Goal: Information Seeking & Learning: Learn about a topic

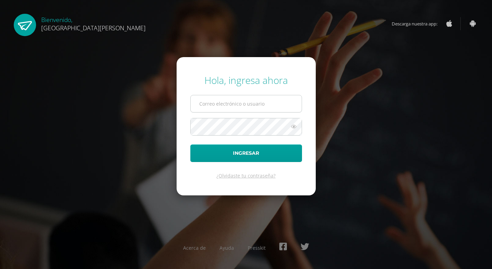
click at [228, 101] on input "text" at bounding box center [246, 103] width 111 height 17
type input "pablojimenez@fatima.edoo"
click at [191, 144] on button "Ingresar" at bounding box center [247, 153] width 112 height 18
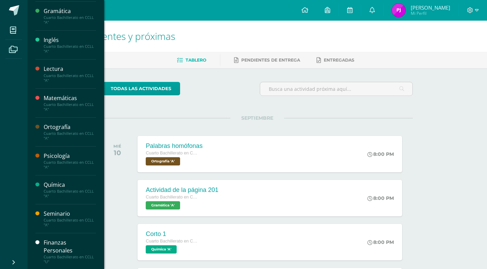
scroll to position [275, 0]
click at [59, 249] on div "Finanzas Personales" at bounding box center [70, 246] width 52 height 16
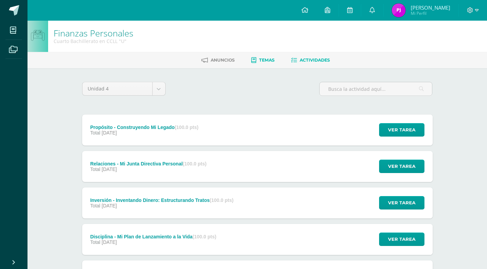
click at [270, 58] on span "Temas" at bounding box center [266, 59] width 15 height 5
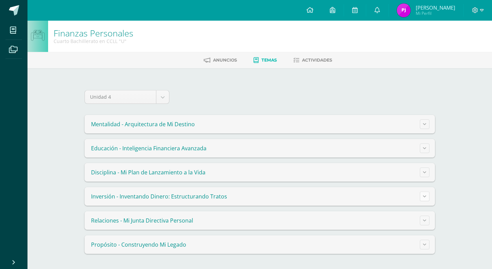
click at [422, 198] on button at bounding box center [425, 197] width 10 height 10
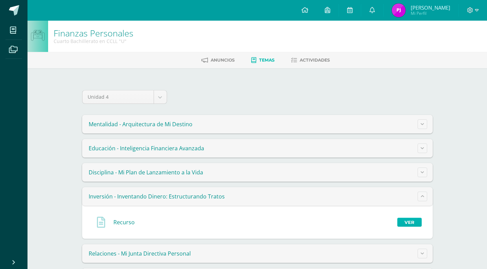
click at [412, 223] on link "Ver" at bounding box center [410, 222] width 24 height 9
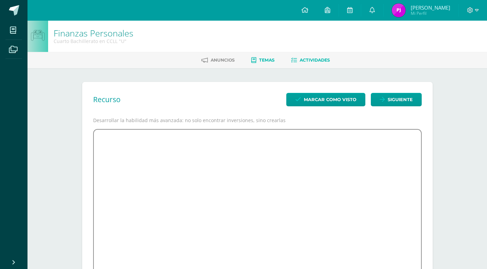
click at [299, 59] on link "Actividades" at bounding box center [310, 60] width 39 height 11
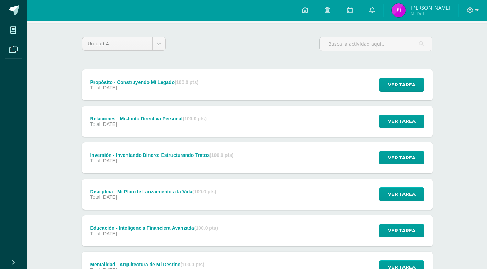
scroll to position [105, 0]
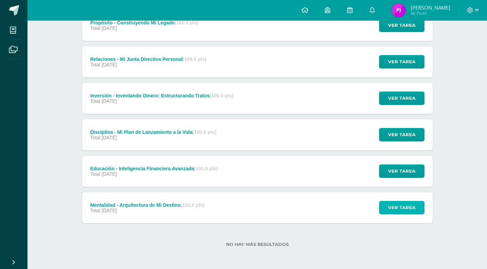
click at [406, 205] on span "Ver tarea" at bounding box center [402, 207] width 28 height 13
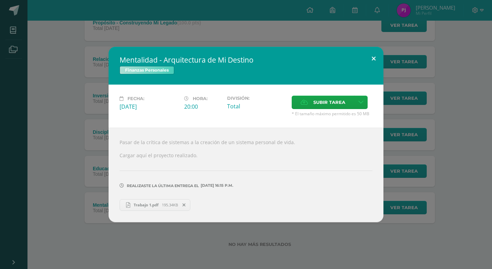
click at [367, 59] on button at bounding box center [374, 58] width 20 height 23
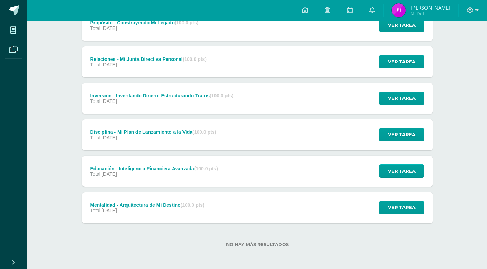
click at [379, 170] on div "Ver tarea" at bounding box center [401, 171] width 64 height 31
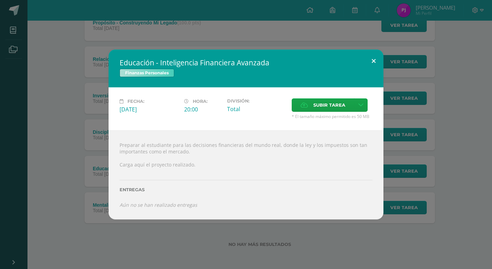
click at [373, 67] on button at bounding box center [374, 61] width 20 height 23
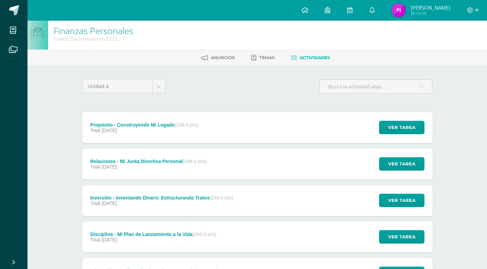
scroll to position [0, 0]
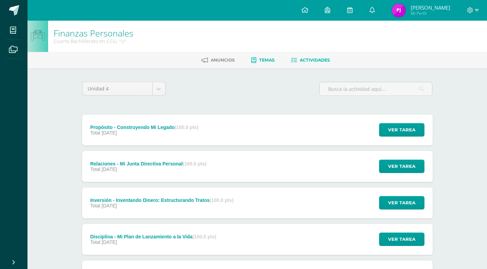
click at [267, 64] on link "Temas" at bounding box center [262, 60] width 23 height 11
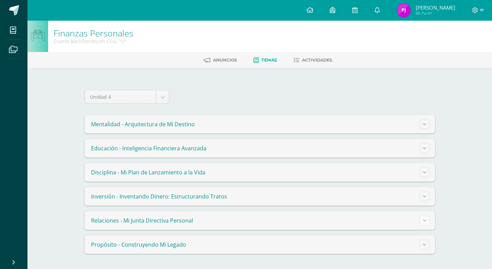
click at [429, 222] on button at bounding box center [425, 221] width 10 height 10
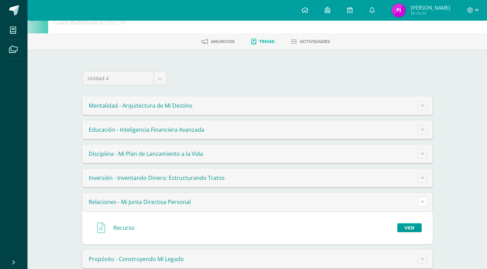
scroll to position [32, 0]
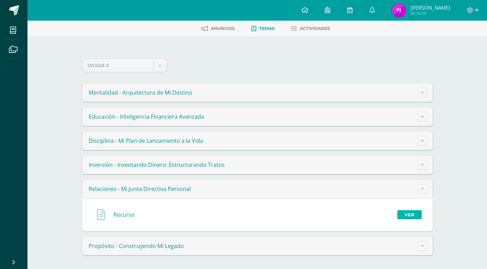
click at [408, 214] on link "Ver" at bounding box center [410, 214] width 24 height 9
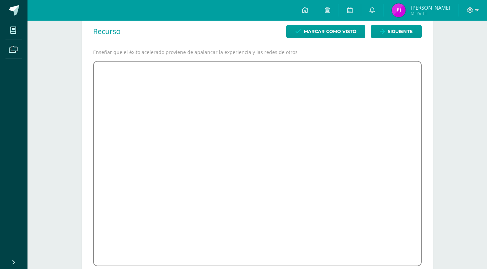
scroll to position [97, 0]
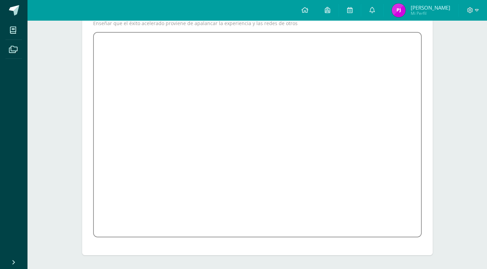
click at [477, 4] on div at bounding box center [473, 10] width 28 height 21
click at [477, 12] on icon at bounding box center [477, 10] width 4 height 6
click at [463, 49] on span "Cerrar sesión" at bounding box center [455, 47] width 31 height 7
